Goal: Task Accomplishment & Management: Use online tool/utility

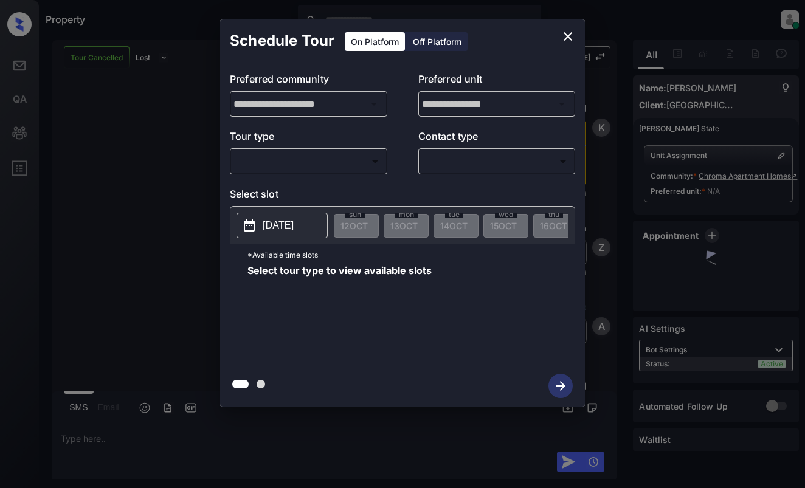
scroll to position [2690, 0]
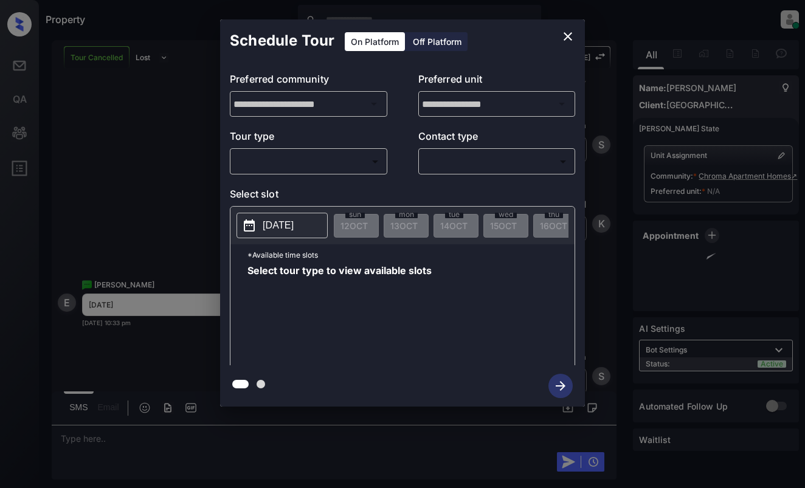
click at [316, 165] on body "Property Dominic Ceralde Online Set yourself offline Set yourself on break Prof…" at bounding box center [402, 244] width 805 height 488
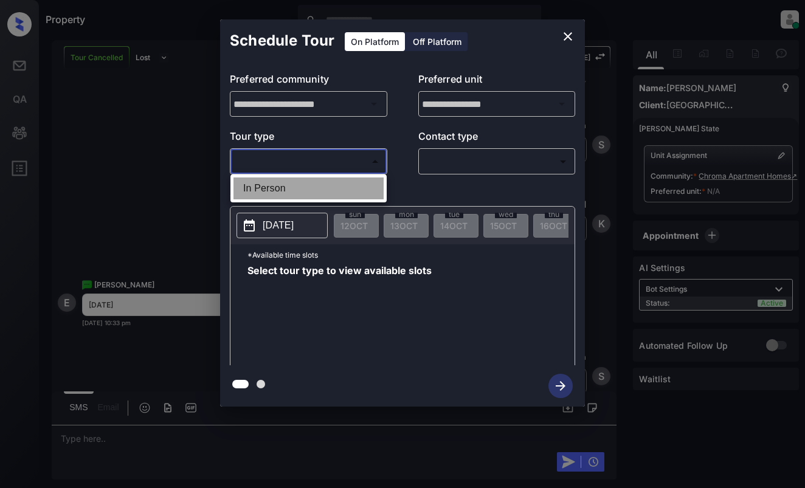
click at [319, 184] on li "In Person" at bounding box center [308, 189] width 150 height 22
type input "********"
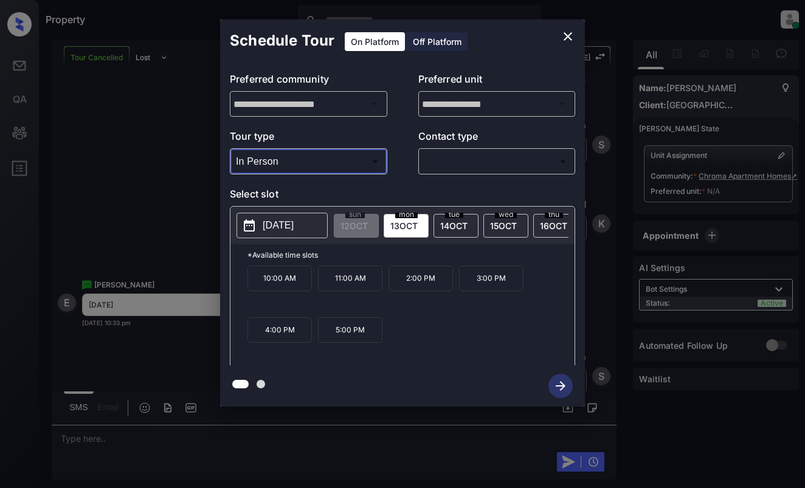
click at [568, 38] on icon "close" at bounding box center [568, 36] width 15 height 15
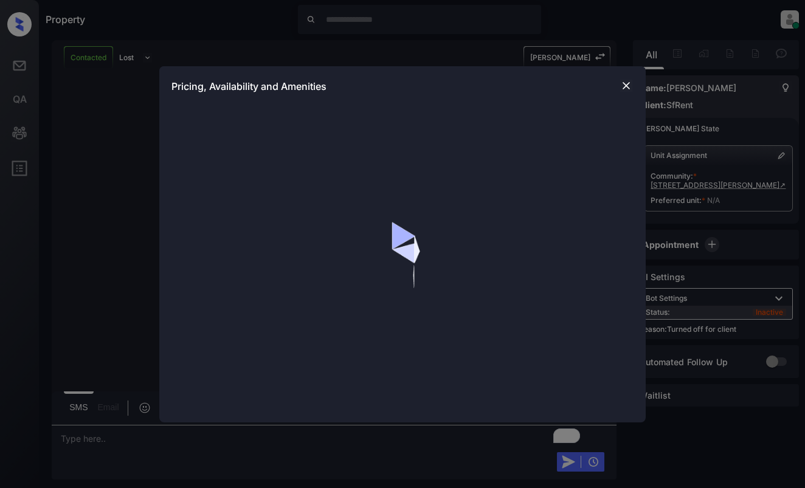
scroll to position [1456, 0]
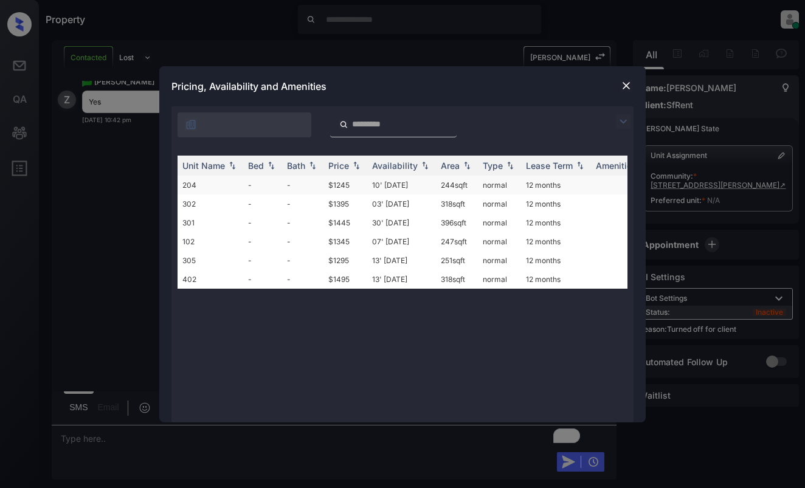
click at [320, 180] on td "-" at bounding box center [302, 185] width 41 height 19
drag, startPoint x: 320, startPoint y: 180, endPoint x: 326, endPoint y: 178, distance: 6.3
click at [320, 179] on td "-" at bounding box center [302, 185] width 41 height 19
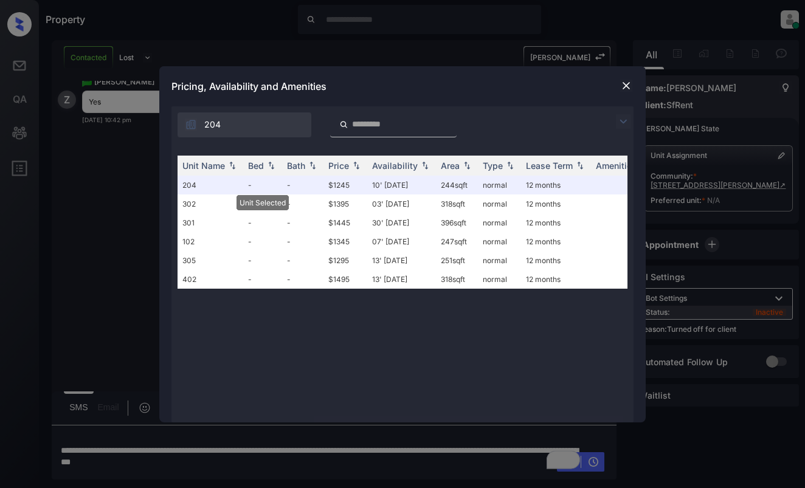
click at [621, 81] on img at bounding box center [626, 86] width 12 height 12
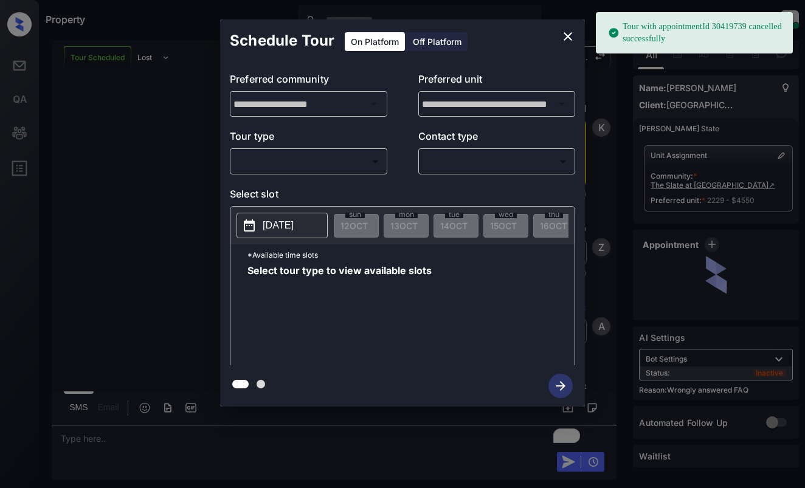
scroll to position [2646, 0]
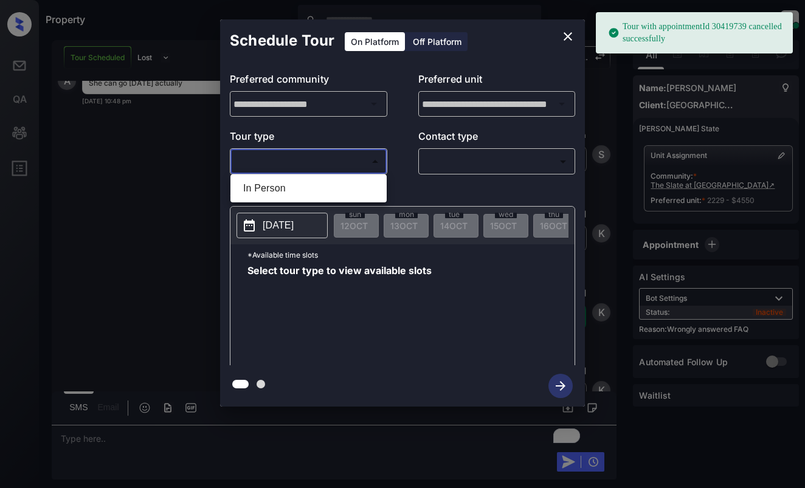
click at [344, 165] on body "Tour with appointmentId 30419739 cancelled successfully Property Dominic Cerald…" at bounding box center [402, 244] width 805 height 488
click at [344, 182] on li "In Person" at bounding box center [308, 189] width 150 height 22
type input "********"
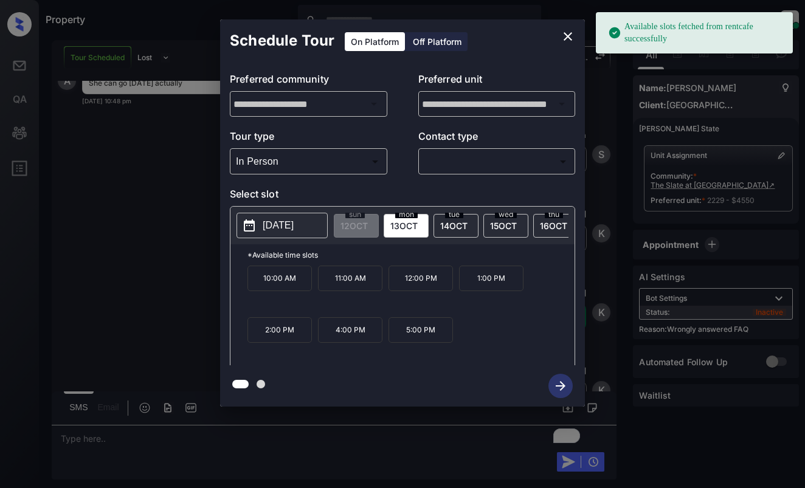
click at [294, 233] on p "[DATE]" at bounding box center [278, 225] width 31 height 15
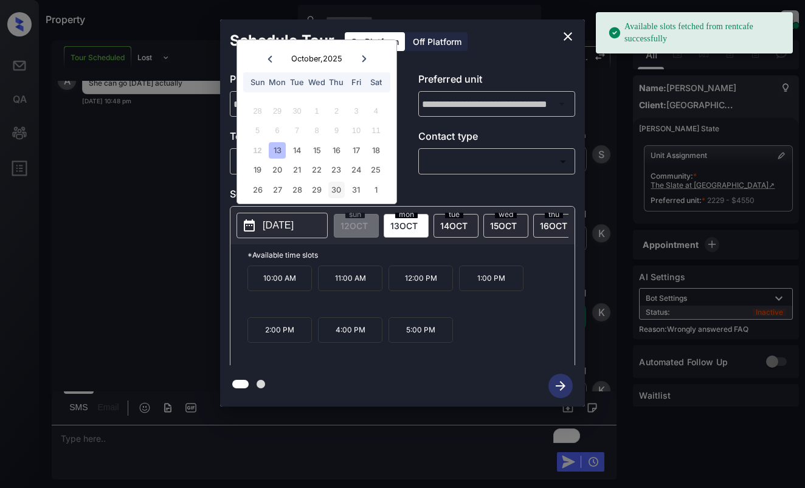
click at [340, 187] on div "30" at bounding box center [336, 190] width 16 height 16
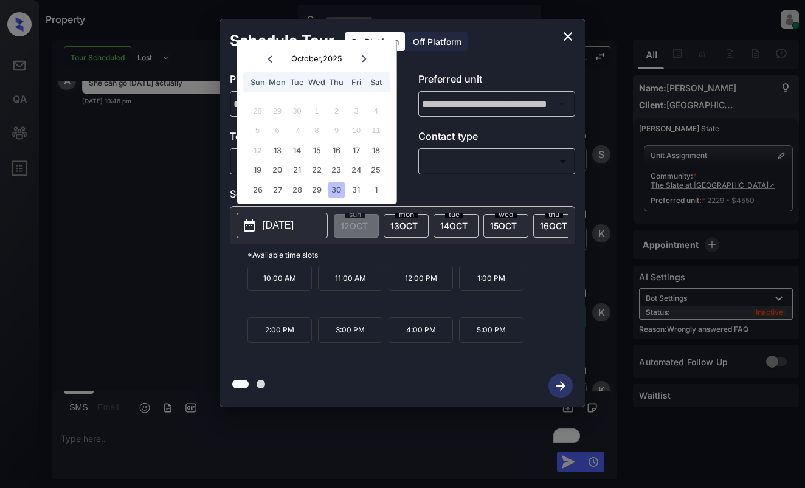
click at [570, 31] on icon "close" at bounding box center [568, 36] width 15 height 15
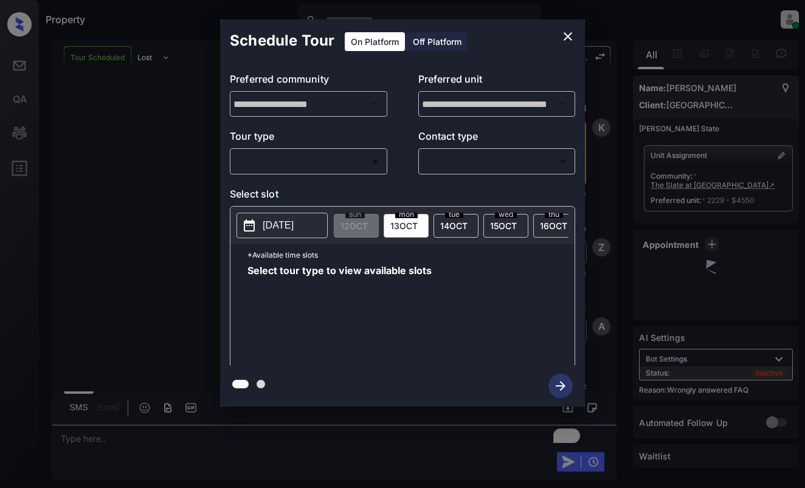
scroll to position [4372, 0]
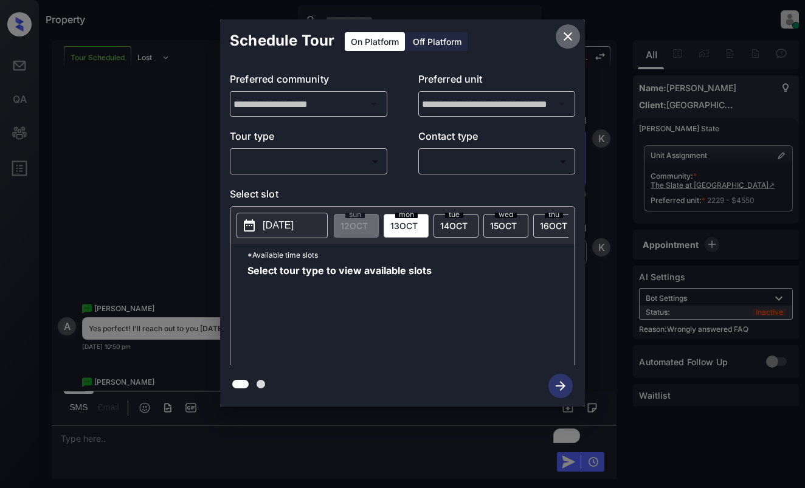
click at [563, 35] on icon "close" at bounding box center [568, 36] width 15 height 15
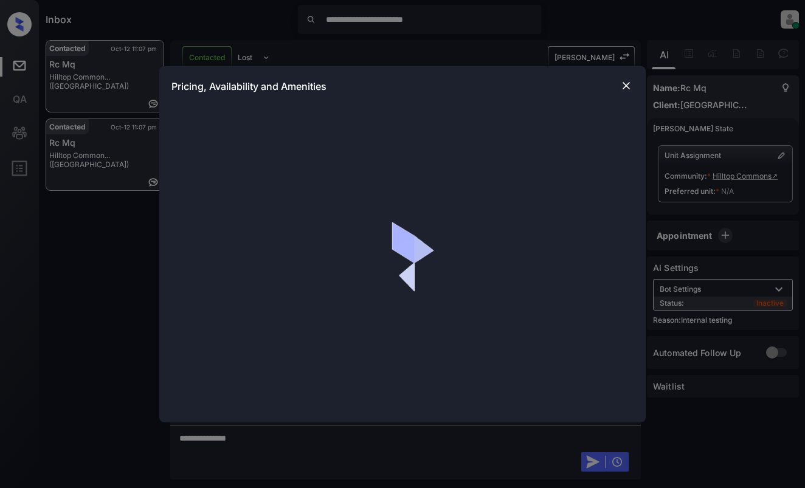
scroll to position [3275, 0]
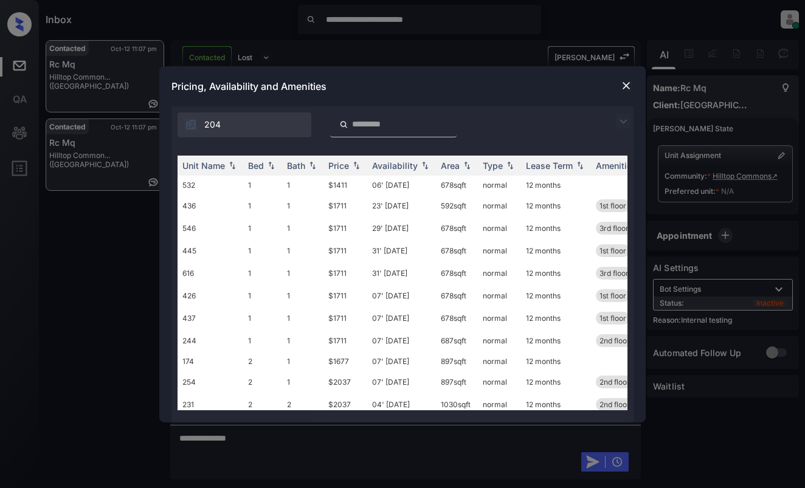
click at [629, 116] on img at bounding box center [623, 121] width 15 height 15
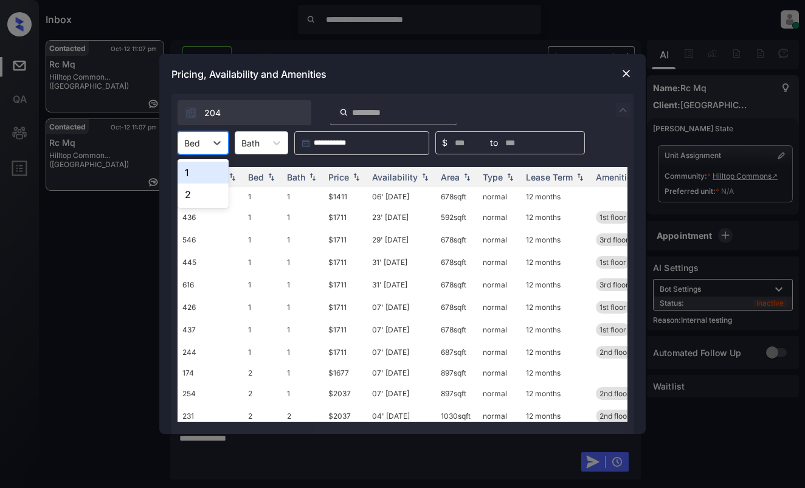
click at [190, 137] on div at bounding box center [192, 143] width 16 height 13
click at [197, 176] on div "1" at bounding box center [203, 173] width 51 height 22
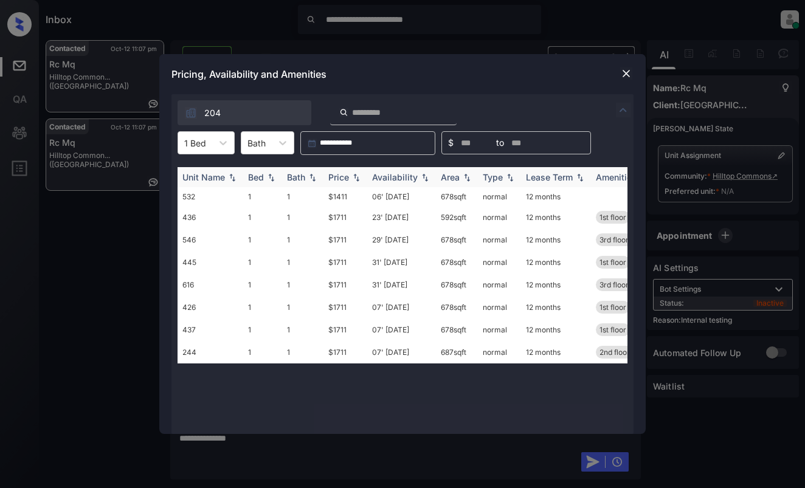
click at [349, 173] on div "Price" at bounding box center [338, 177] width 21 height 10
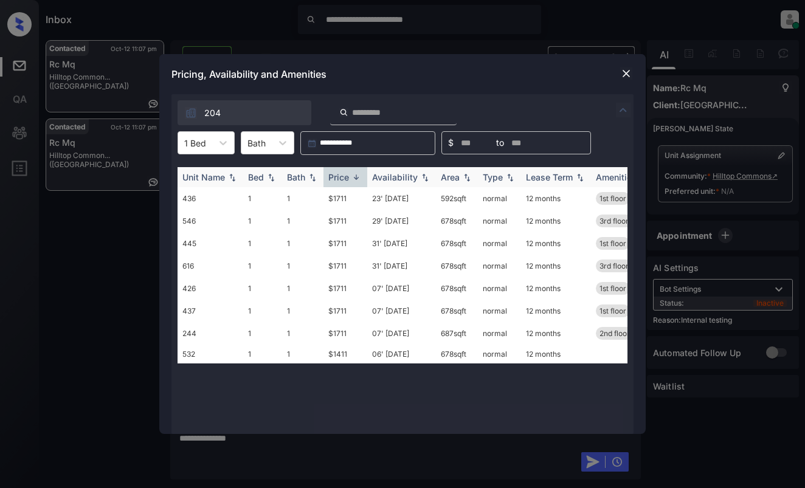
click at [349, 173] on div "Price" at bounding box center [338, 177] width 21 height 10
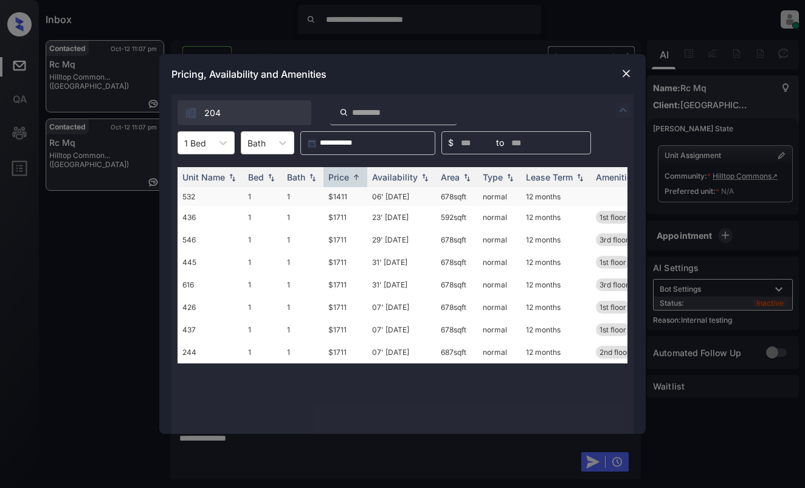
click at [343, 192] on td "$1411" at bounding box center [345, 196] width 44 height 19
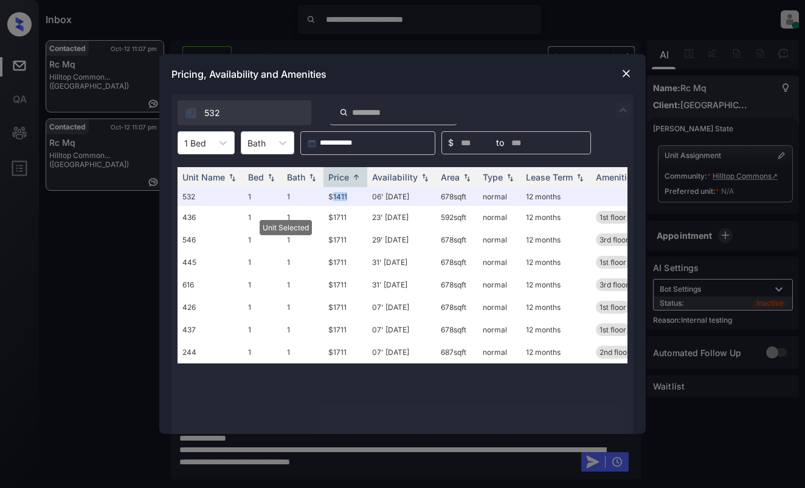
click at [623, 78] on img at bounding box center [626, 73] width 12 height 12
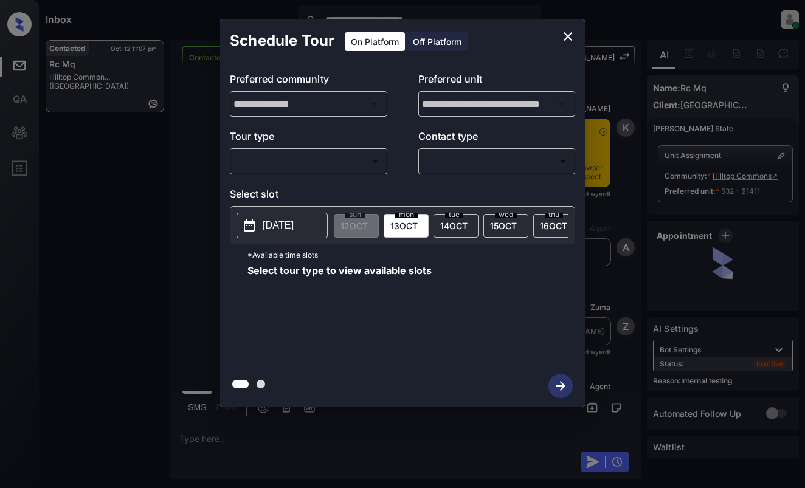
scroll to position [2017, 0]
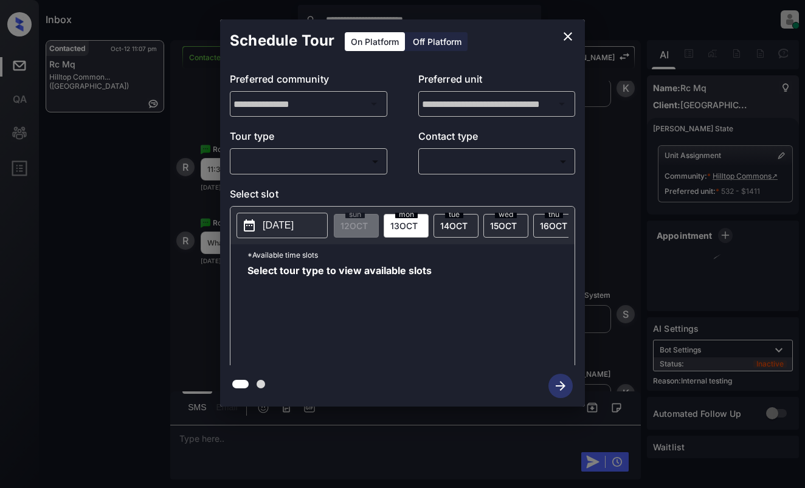
click at [295, 167] on body "**********" at bounding box center [402, 244] width 805 height 488
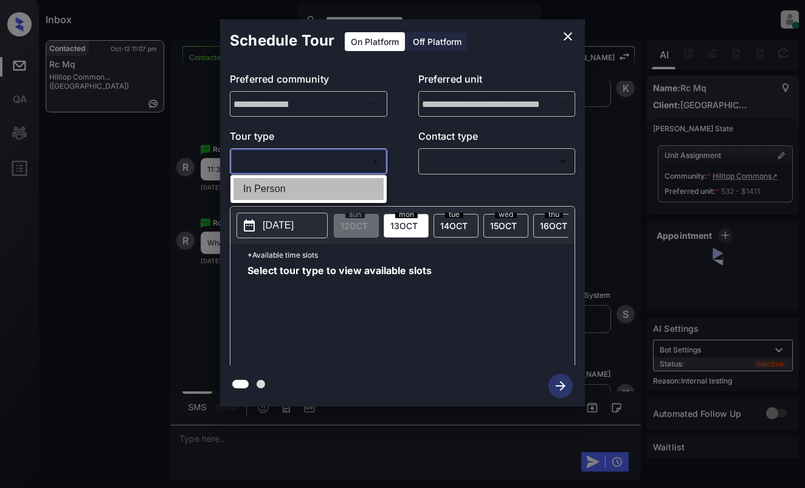
click at [293, 189] on li "In Person" at bounding box center [308, 189] width 150 height 22
type input "********"
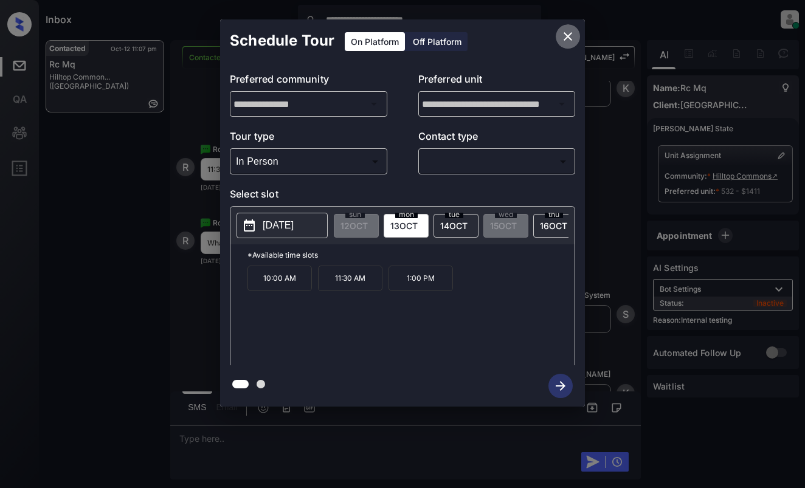
click at [567, 36] on icon "close" at bounding box center [568, 36] width 9 height 9
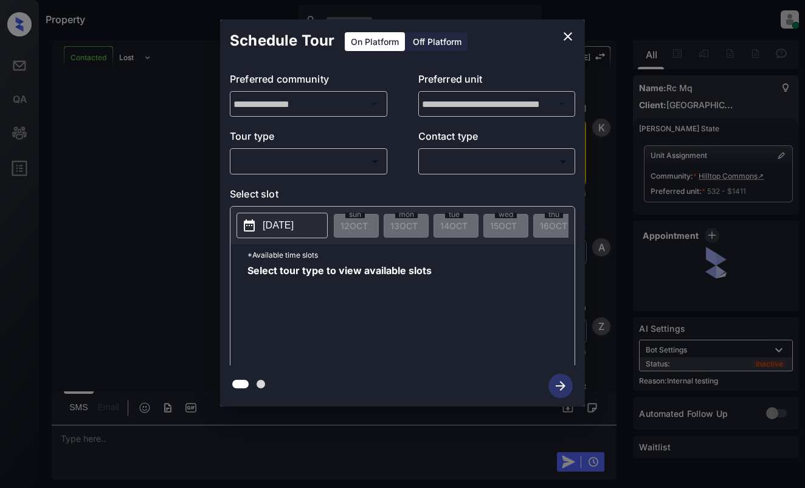
scroll to position [3747, 0]
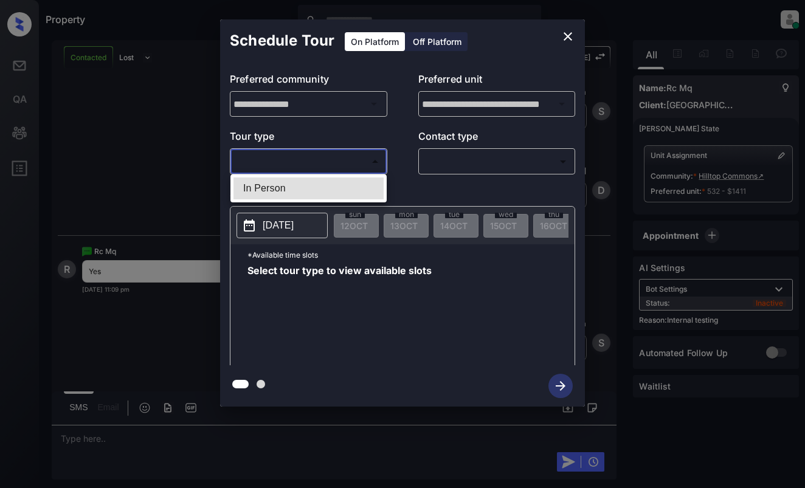
click at [351, 171] on body "Property Dominic Ceralde Online Set yourself offline Set yourself on break Prof…" at bounding box center [402, 244] width 805 height 488
click at [351, 193] on li "In Person" at bounding box center [308, 189] width 150 height 22
type input "********"
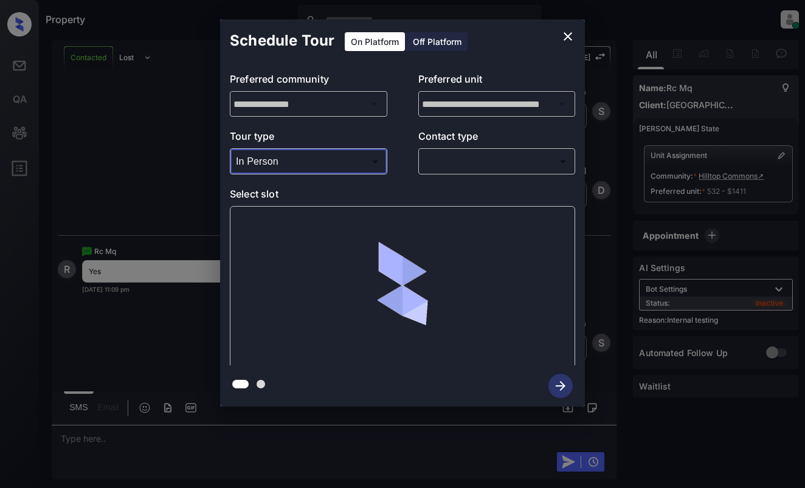
click at [475, 165] on body "Property Dominic Ceralde Online Set yourself offline Set yourself on break Prof…" at bounding box center [402, 244] width 805 height 488
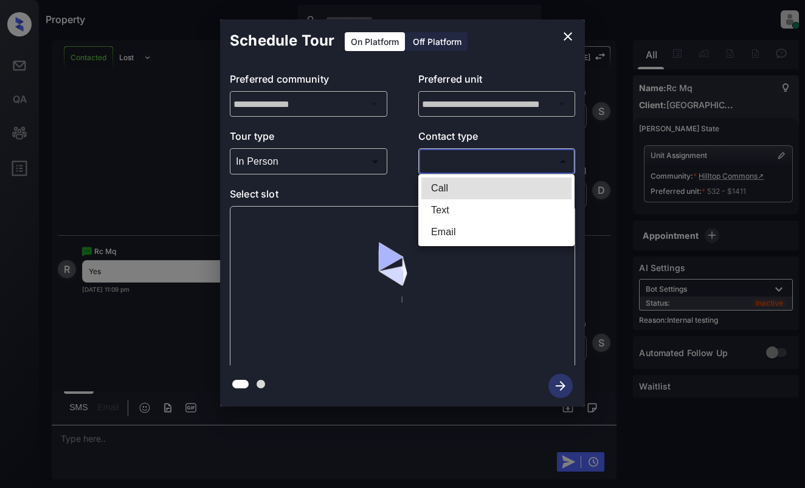
click at [471, 210] on li "Text" at bounding box center [496, 210] width 150 height 22
type input "****"
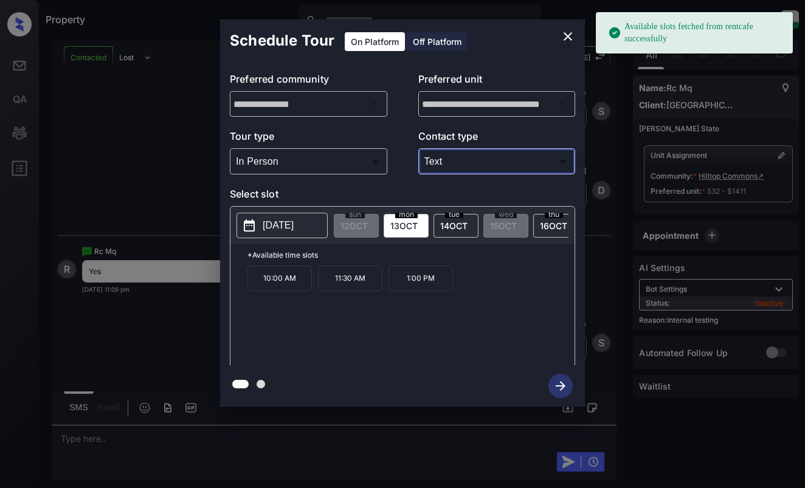
click at [400, 225] on span "13 OCT" at bounding box center [403, 226] width 27 height 10
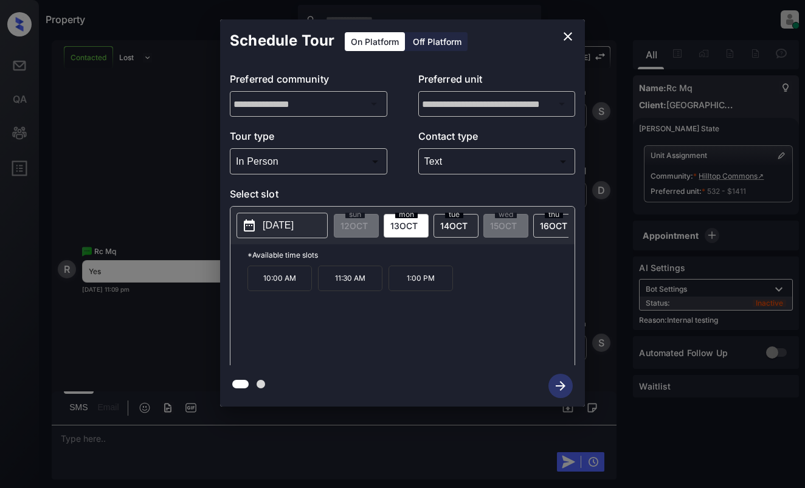
click at [569, 40] on icon "close" at bounding box center [568, 36] width 15 height 15
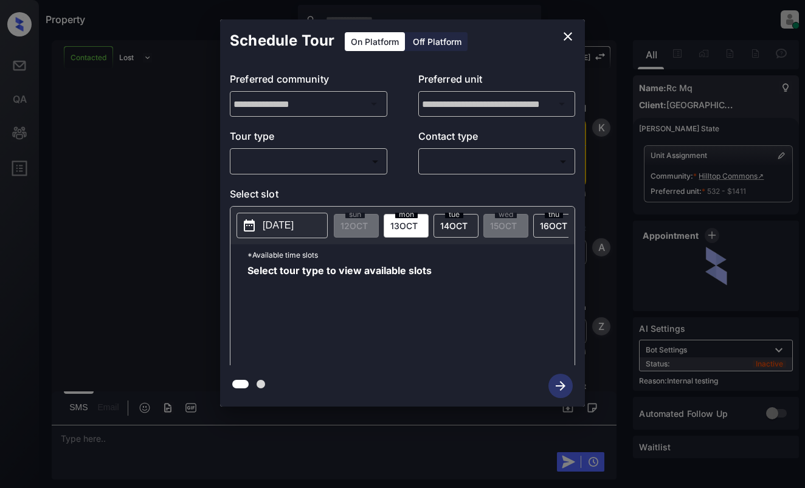
scroll to position [3899, 0]
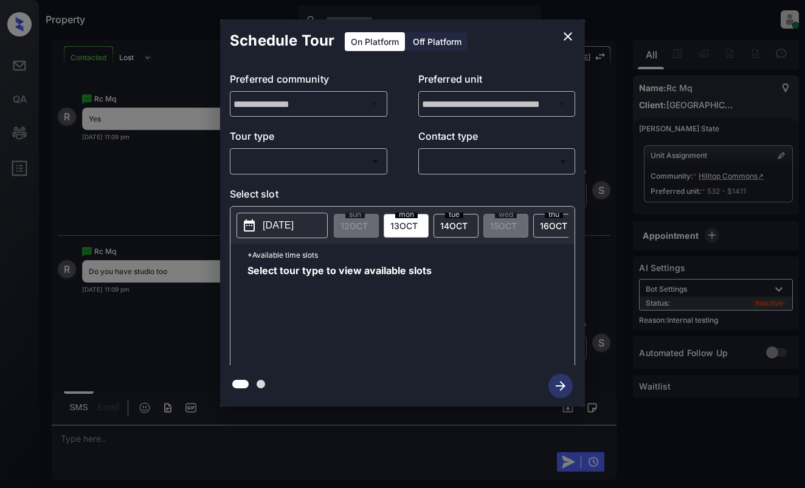
click at [561, 35] on icon "close" at bounding box center [568, 36] width 15 height 15
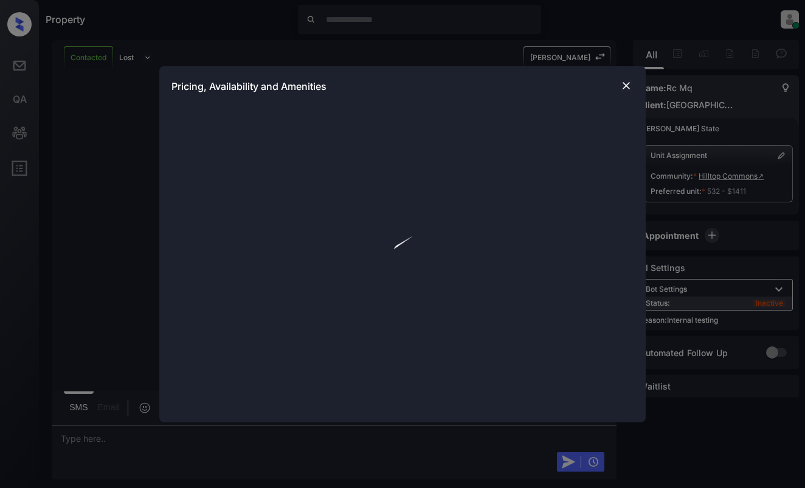
scroll to position [3899, 0]
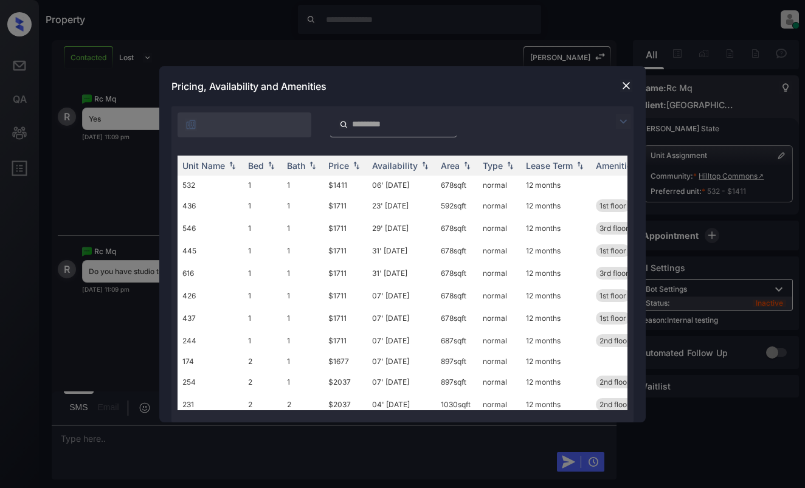
click at [621, 116] on img at bounding box center [623, 121] width 15 height 15
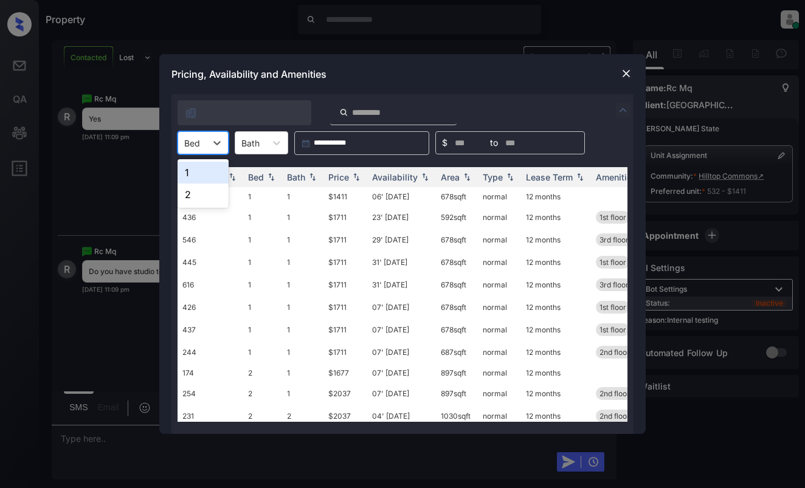
click at [202, 148] on div "Bed" at bounding box center [192, 143] width 28 height 18
click at [630, 71] on img at bounding box center [626, 73] width 12 height 12
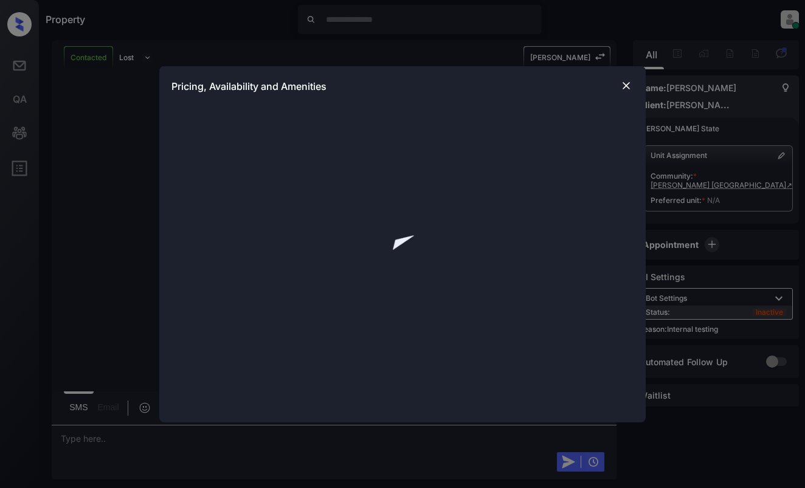
scroll to position [2822, 0]
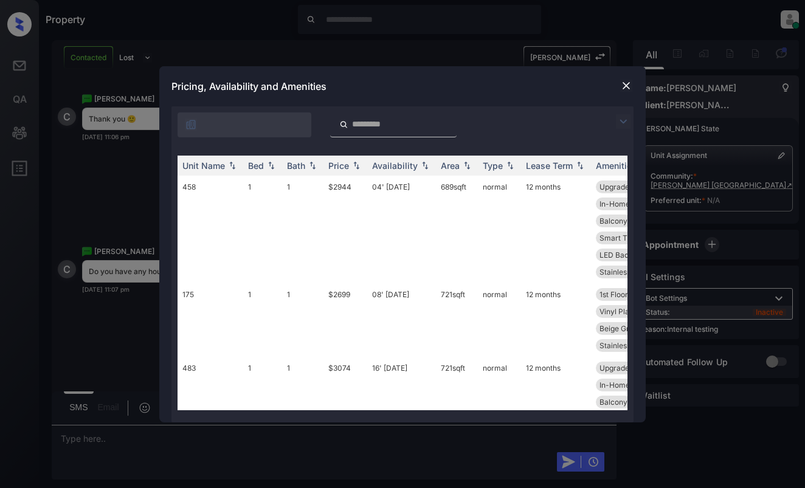
click at [626, 119] on img at bounding box center [623, 121] width 15 height 15
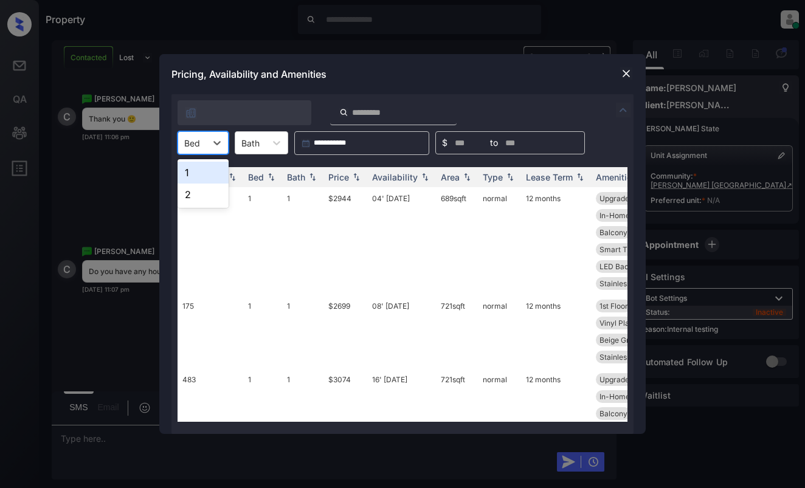
click at [202, 140] on div "Bed" at bounding box center [192, 143] width 28 height 18
click at [197, 193] on div "2" at bounding box center [203, 195] width 51 height 22
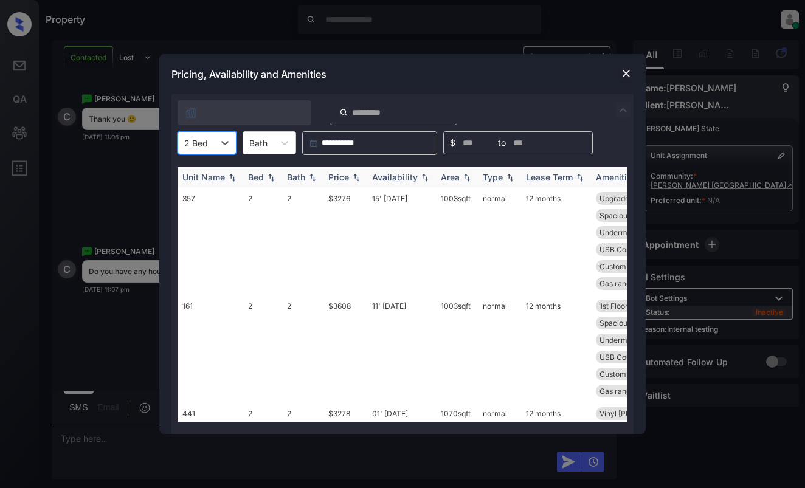
click at [355, 176] on img at bounding box center [356, 177] width 12 height 9
click at [354, 176] on img at bounding box center [356, 177] width 12 height 9
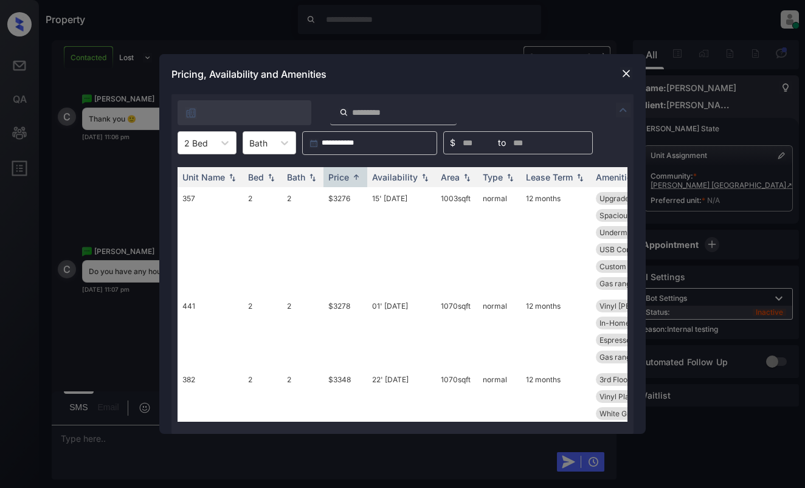
click at [624, 76] on img at bounding box center [626, 73] width 12 height 12
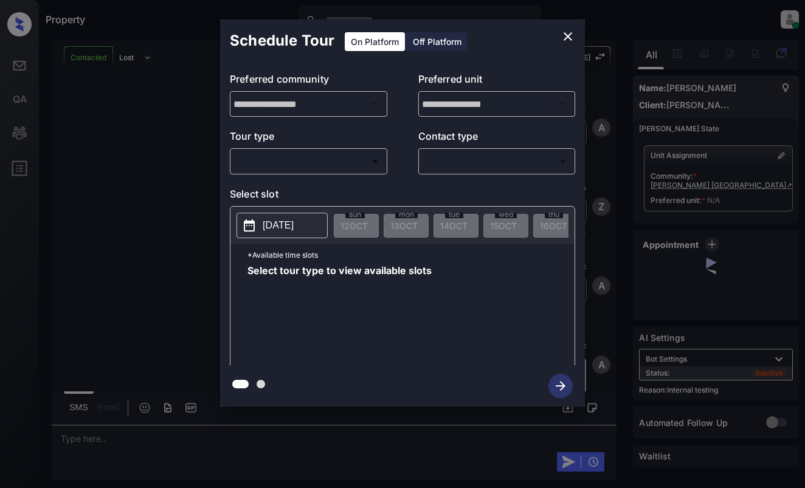
scroll to position [2092, 0]
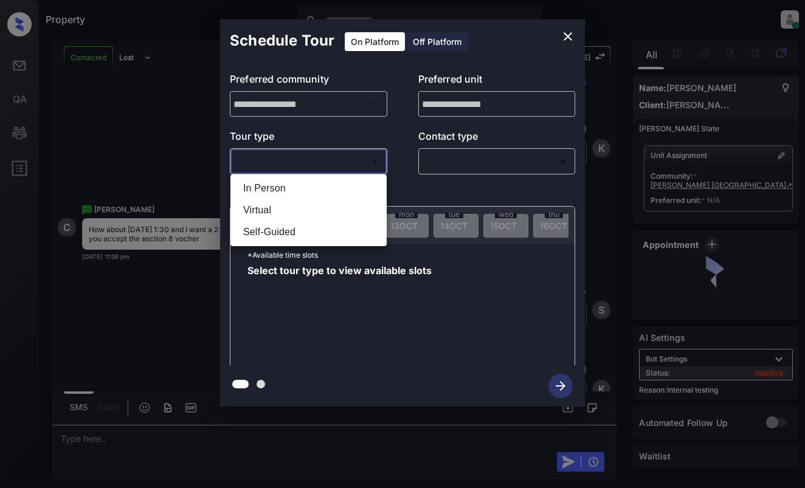
click at [352, 159] on body "Property [PERSON_NAME] Online Set yourself offline Set yourself on break Profil…" at bounding box center [402, 244] width 805 height 488
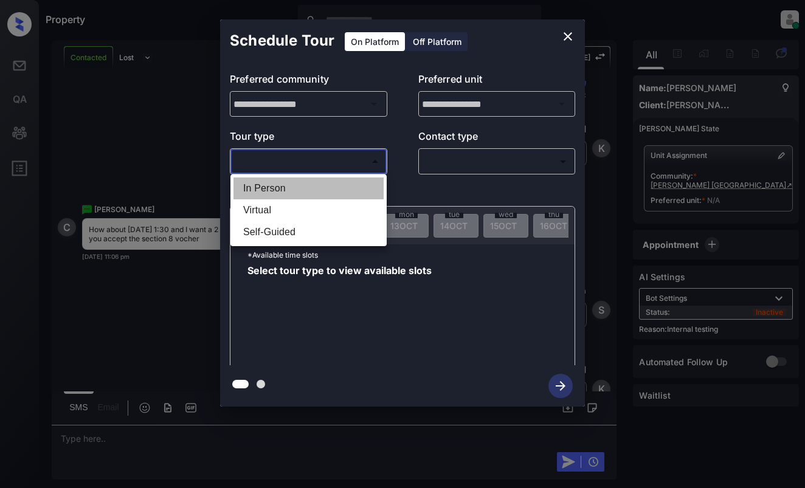
click at [345, 183] on li "In Person" at bounding box center [308, 189] width 150 height 22
type input "********"
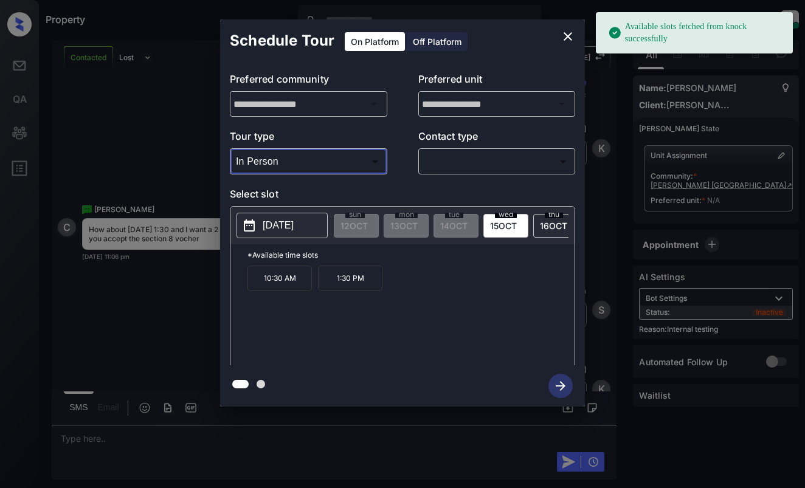
click at [570, 42] on icon "close" at bounding box center [568, 36] width 15 height 15
